Goal: Task Accomplishment & Management: Complete application form

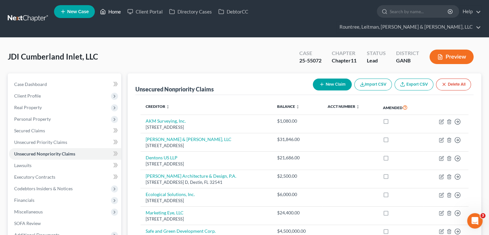
click at [110, 13] on link "Home" at bounding box center [110, 12] width 27 height 12
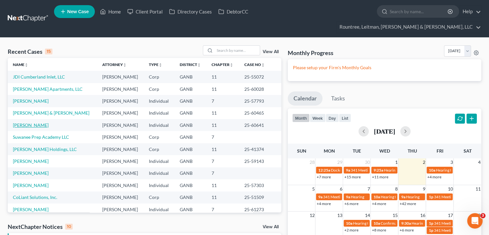
click at [24, 122] on link "[PERSON_NAME]" at bounding box center [31, 124] width 36 height 5
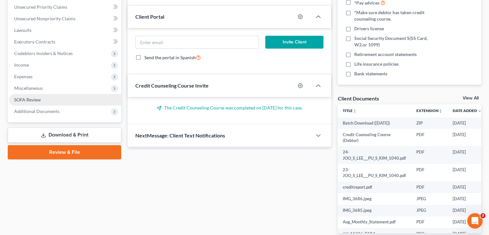
scroll to position [147, 0]
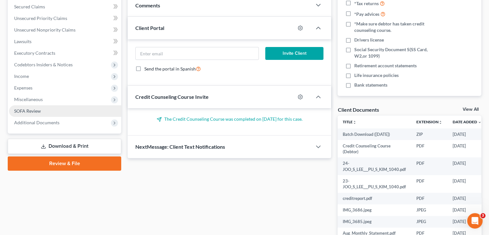
click at [32, 105] on link "SOFA Review" at bounding box center [65, 111] width 112 height 12
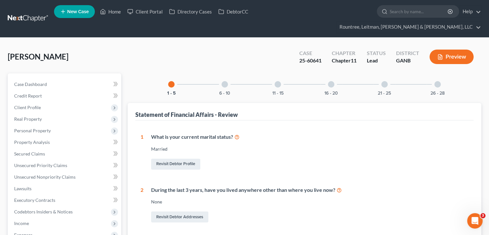
click at [436, 81] on div at bounding box center [437, 84] width 6 height 6
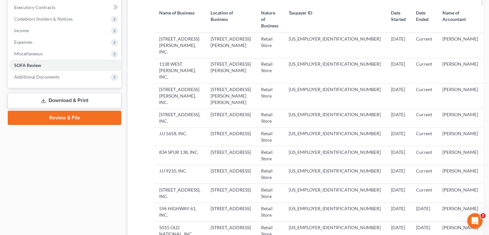
scroll to position [193, 0]
click at [175, 164] on td "JJJ 9210, INC." at bounding box center [179, 173] width 51 height 19
click at [172, 183] on td "[STREET_ADDRESS], INC." at bounding box center [179, 192] width 51 height 19
click at [172, 202] on td "596 HIGHWAY 61, INC." at bounding box center [179, 211] width 51 height 19
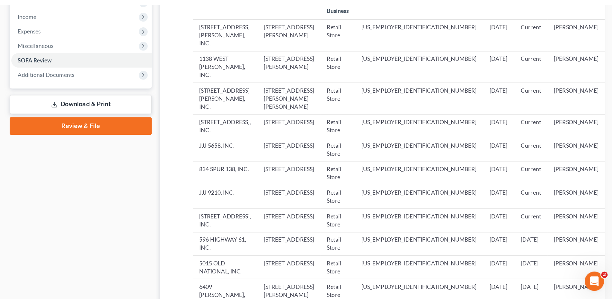
scroll to position [225, 0]
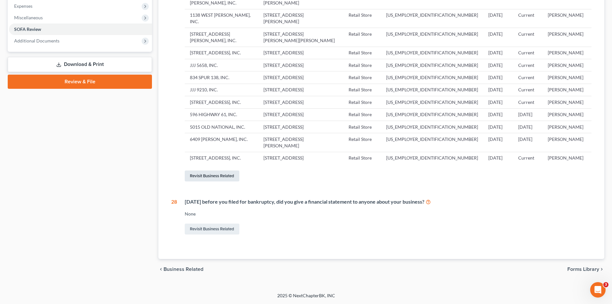
click at [205, 181] on link "Revisit Business Related" at bounding box center [212, 175] width 55 height 11
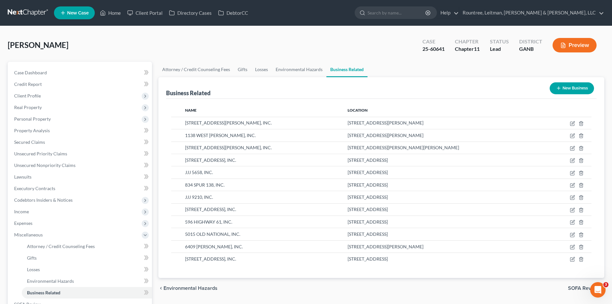
click at [494, 89] on button "New Business" at bounding box center [572, 88] width 44 height 12
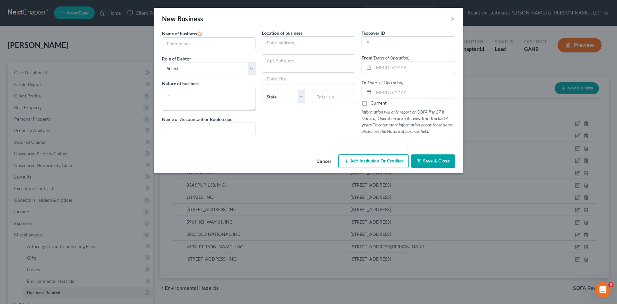
click at [324, 161] on button "Cancel" at bounding box center [324, 161] width 24 height 13
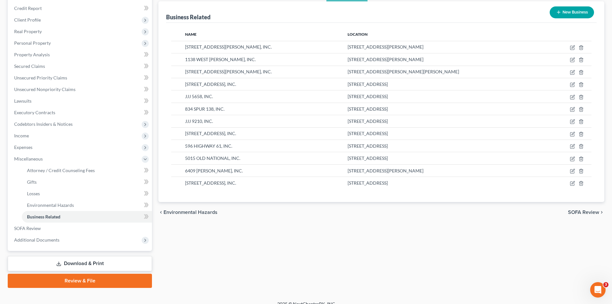
scroll to position [84, 0]
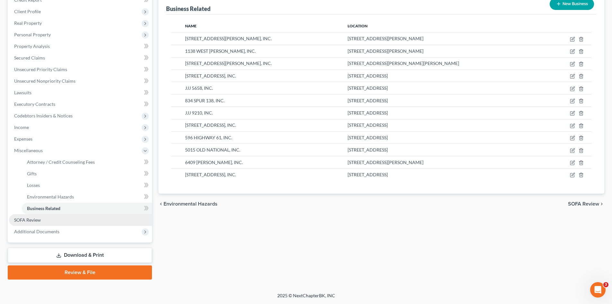
click at [32, 217] on span "SOFA Review" at bounding box center [27, 219] width 27 height 5
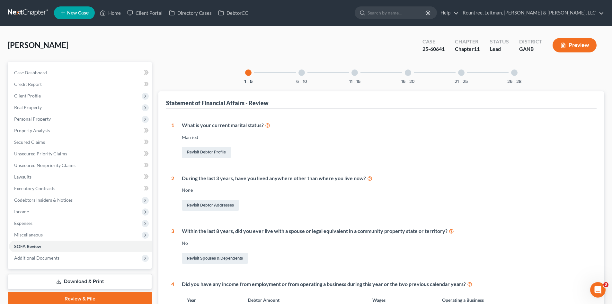
click at [494, 74] on div at bounding box center [515, 72] width 6 height 6
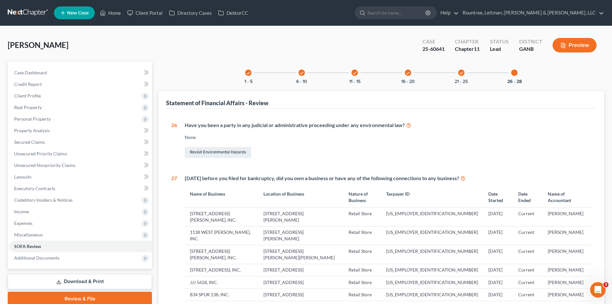
scroll to position [161, 0]
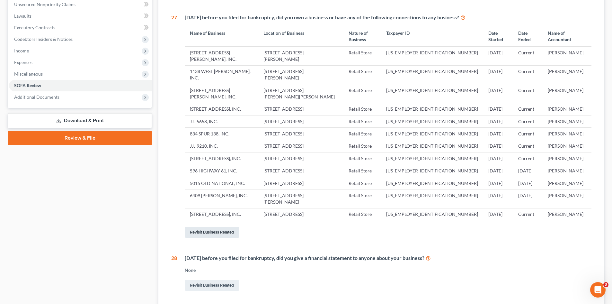
click at [215, 234] on link "Revisit Business Related" at bounding box center [212, 232] width 55 height 11
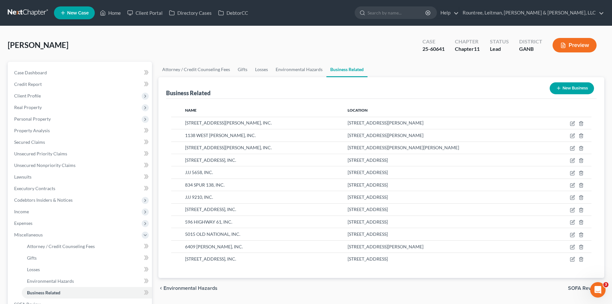
click at [494, 88] on button "New Business" at bounding box center [572, 88] width 44 height 12
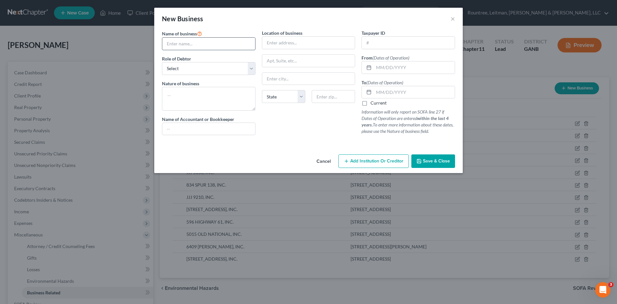
click at [208, 46] on input "text" at bounding box center [208, 44] width 93 height 12
click at [206, 42] on input "JJJ" at bounding box center [208, 44] width 93 height 12
click at [184, 46] on input "JJJ" at bounding box center [208, 44] width 93 height 12
type input "JJJ 105, Inc."
click at [196, 69] on select "Select A member of a limited liability company (LLC) or limited liability partn…" at bounding box center [209, 68] width 94 height 13
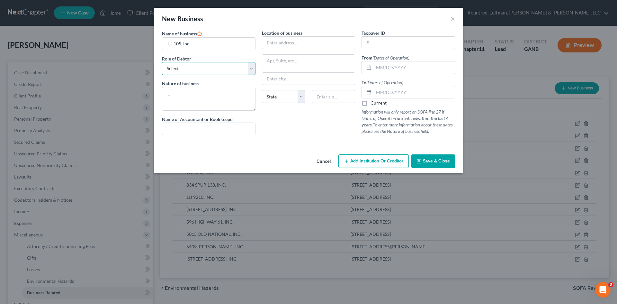
select select "officer"
click at [162, 62] on select "Select A member of a limited liability company (LLC) or limited liability partn…" at bounding box center [209, 68] width 94 height 13
click at [211, 98] on textarea at bounding box center [209, 99] width 94 height 24
click at [212, 127] on input "text" at bounding box center [208, 129] width 93 height 12
click at [315, 39] on input "text" at bounding box center [308, 43] width 93 height 12
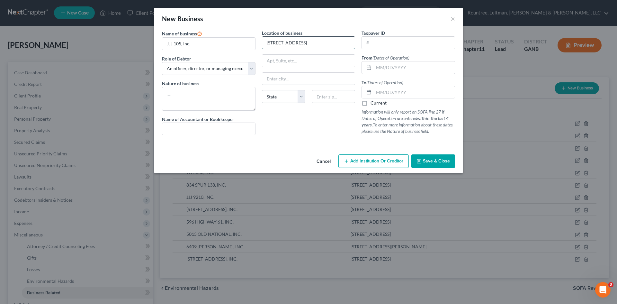
type input "[STREET_ADDRESS]"
type input "Winder"
select select "10"
type input "30680"
click at [394, 45] on input "text" at bounding box center [408, 43] width 93 height 12
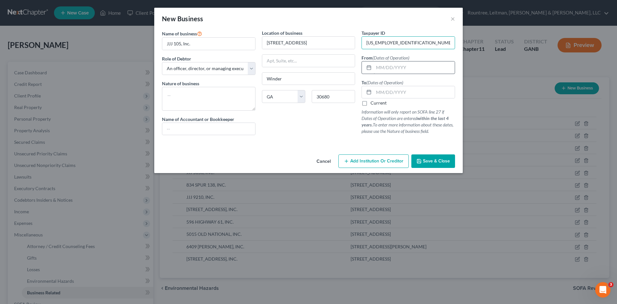
type input "[US_EMPLOYER_IDENTIFICATION_NUMBER]"
click at [401, 71] on input "text" at bounding box center [414, 67] width 81 height 12
type input "[DATE]"
click at [385, 95] on input "text" at bounding box center [414, 92] width 81 height 12
type input "[DATE]"
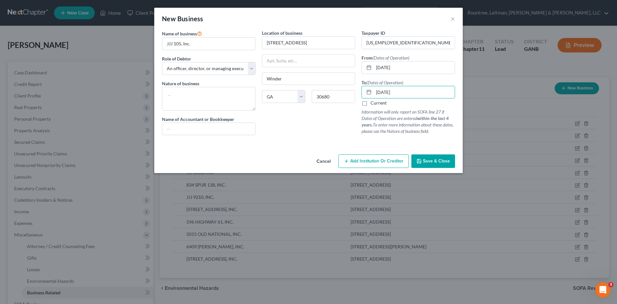
click at [430, 159] on span "Save & Close" at bounding box center [436, 160] width 27 height 5
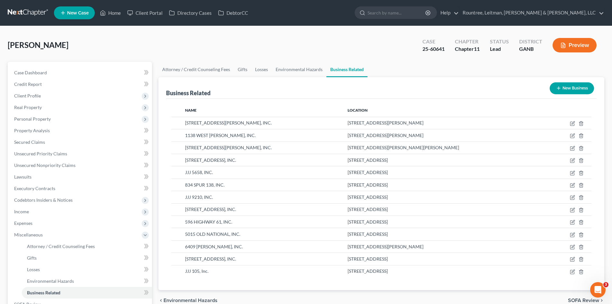
click at [494, 86] on button "New Business" at bounding box center [572, 88] width 44 height 12
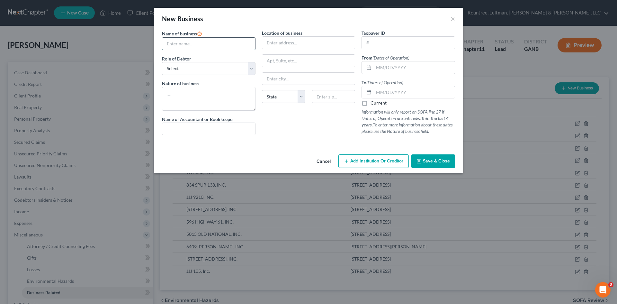
click at [220, 39] on input "text" at bounding box center [208, 44] width 93 height 12
type input "[STREET_ADDRESS], Inc."
click at [381, 38] on input "text" at bounding box center [408, 43] width 93 height 12
type input "[US_EMPLOYER_IDENTIFICATION_NUMBER]"
click at [440, 155] on button "Save & Close" at bounding box center [434, 161] width 44 height 14
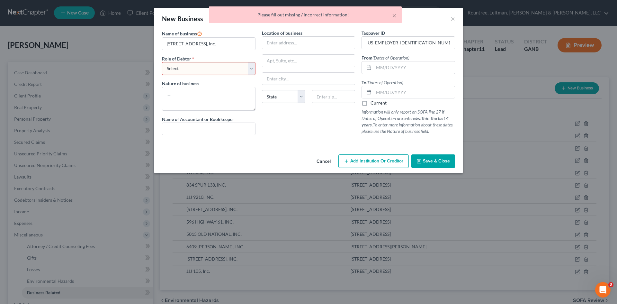
click at [249, 68] on select "Select A member of a limited liability company (LLC) or limited liability partn…" at bounding box center [209, 68] width 94 height 13
select select "officer"
click at [162, 62] on select "Select A member of a limited liability company (LLC) or limited liability partn…" at bounding box center [209, 68] width 94 height 13
click at [447, 159] on span "Save & Close" at bounding box center [436, 160] width 27 height 5
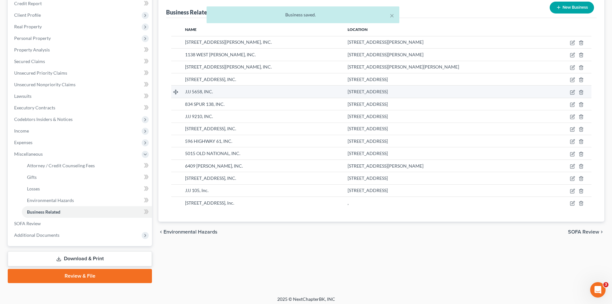
scroll to position [84, 0]
